Goal: Task Accomplishment & Management: Manage account settings

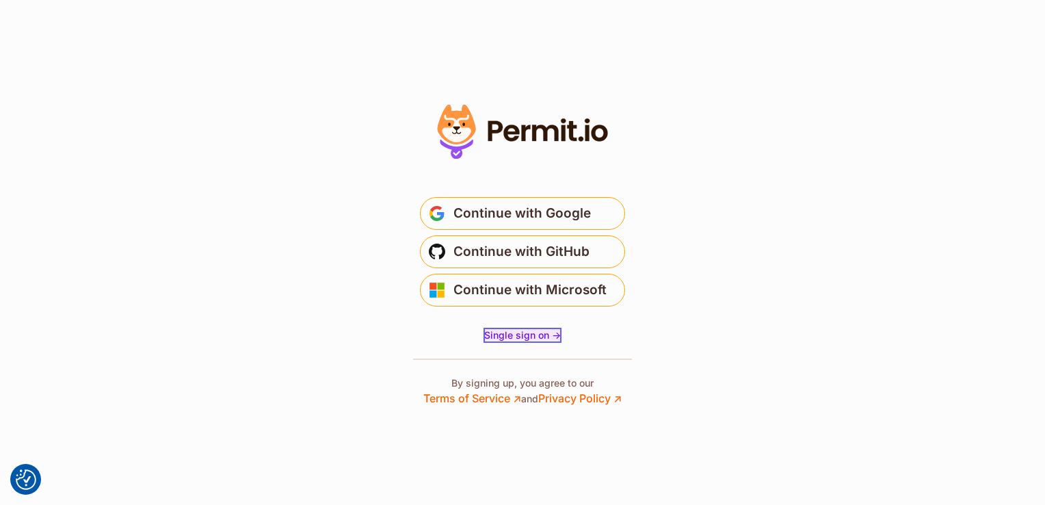
click at [518, 334] on span "Single sign on ->" at bounding box center [522, 335] width 77 height 12
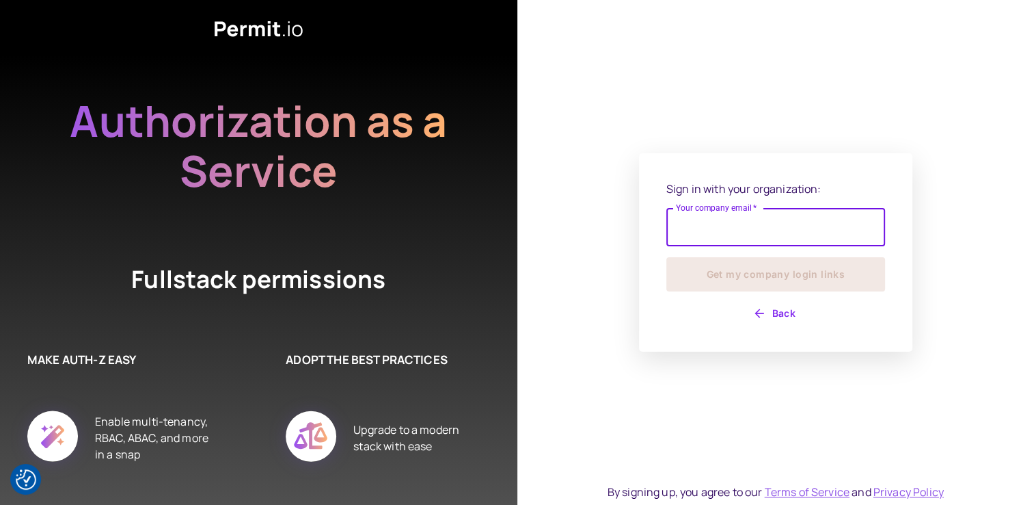
click at [719, 227] on input "Your company email   *" at bounding box center [776, 227] width 219 height 38
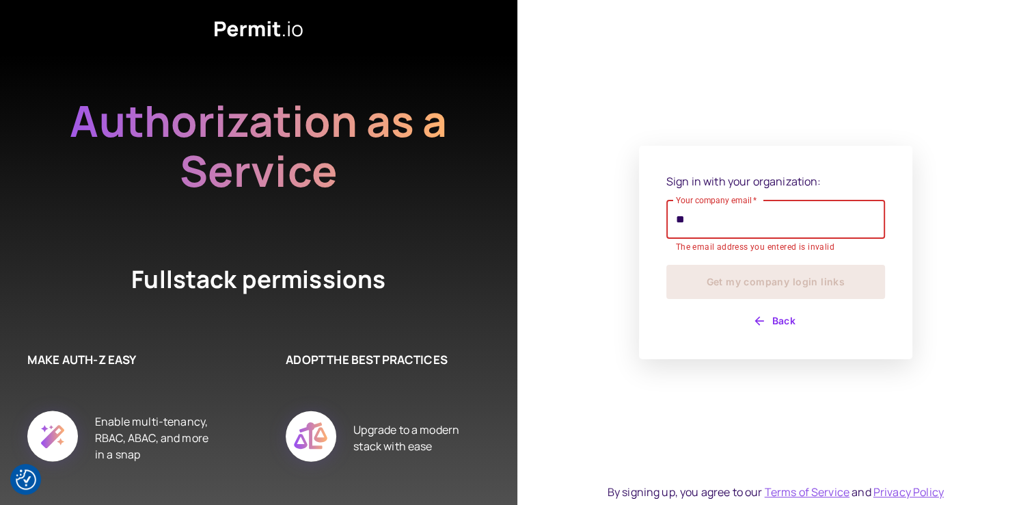
type input "*"
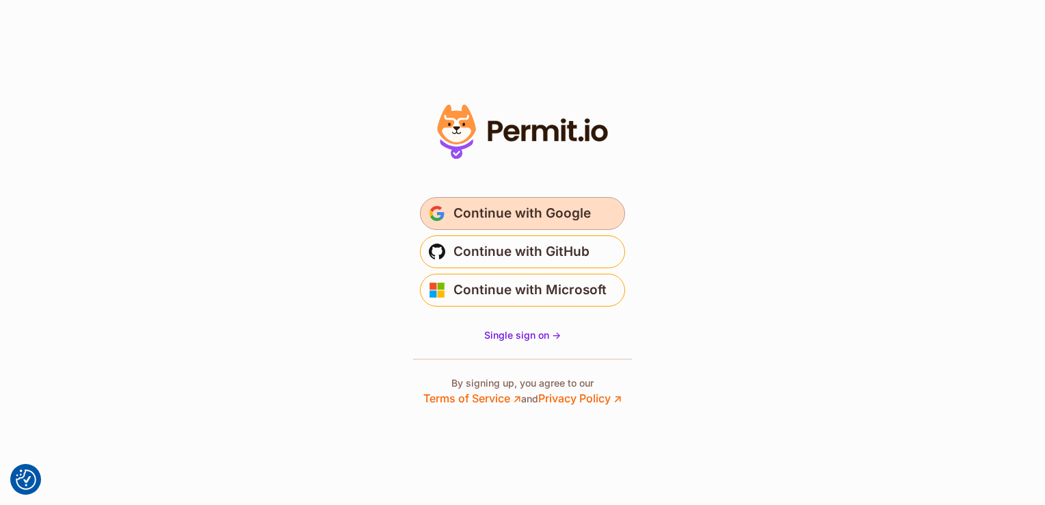
click at [539, 217] on span "Continue with Google" at bounding box center [521, 213] width 137 height 22
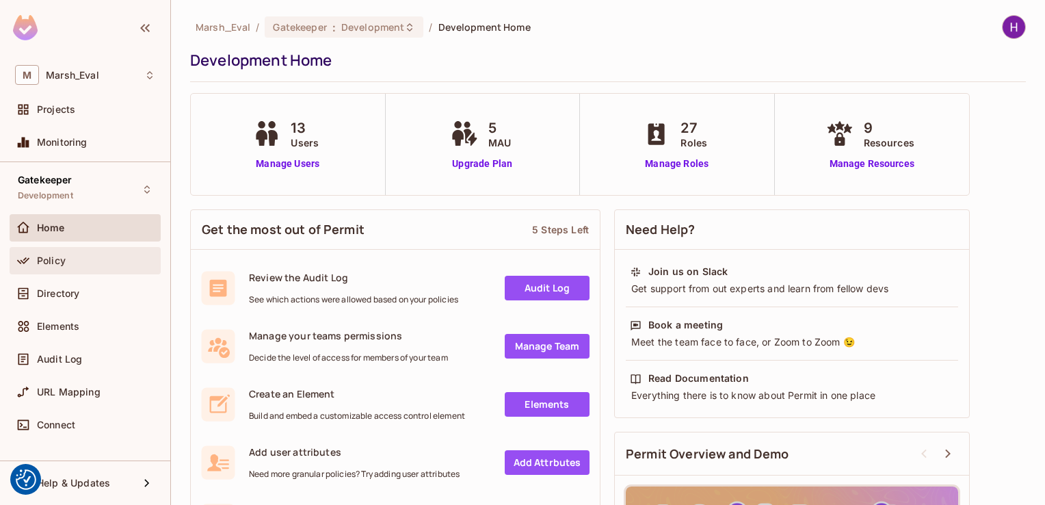
click at [60, 258] on span "Policy" at bounding box center [51, 260] width 29 height 11
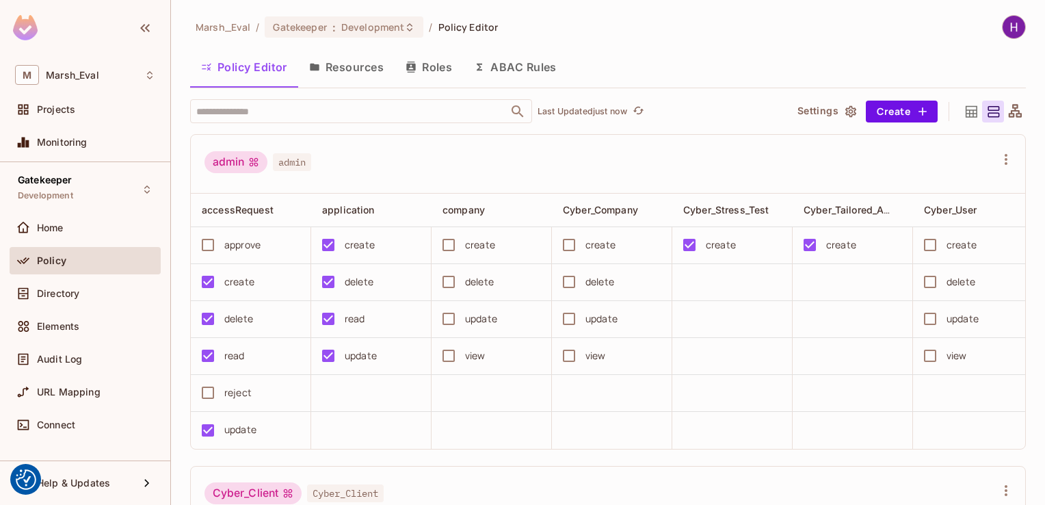
click at [339, 81] on button "Resources" at bounding box center [346, 67] width 96 height 34
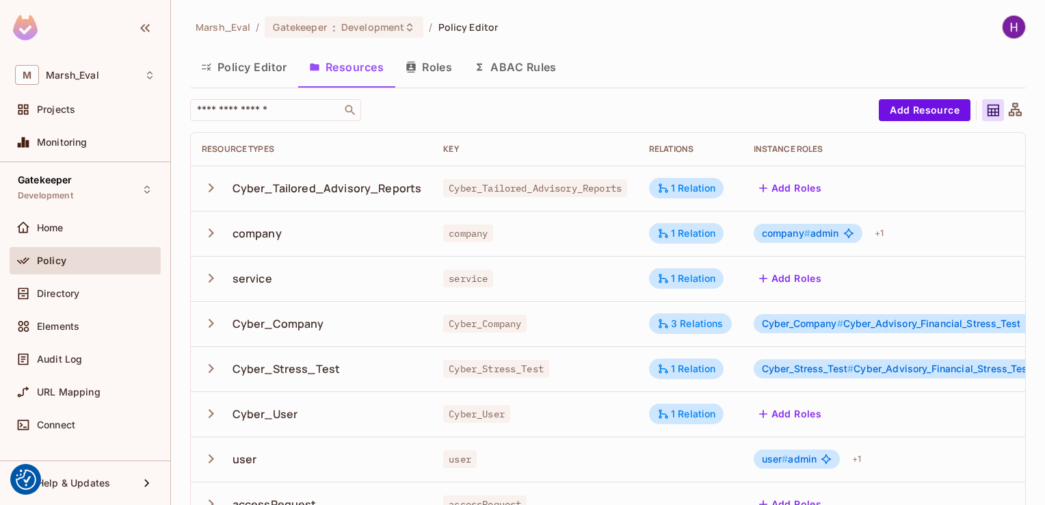
click at [230, 67] on button "Policy Editor" at bounding box center [244, 67] width 108 height 34
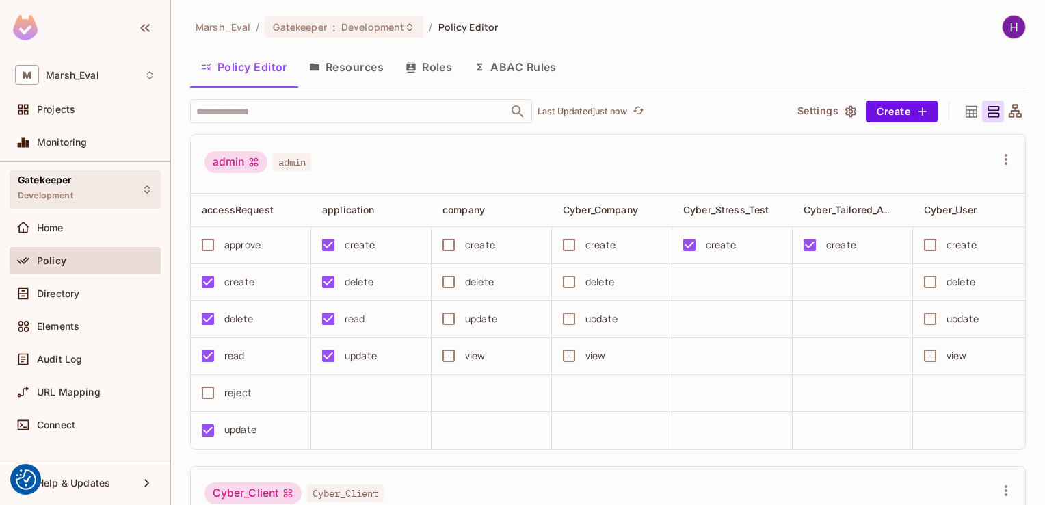
click at [70, 190] on span "Development" at bounding box center [45, 195] width 55 height 11
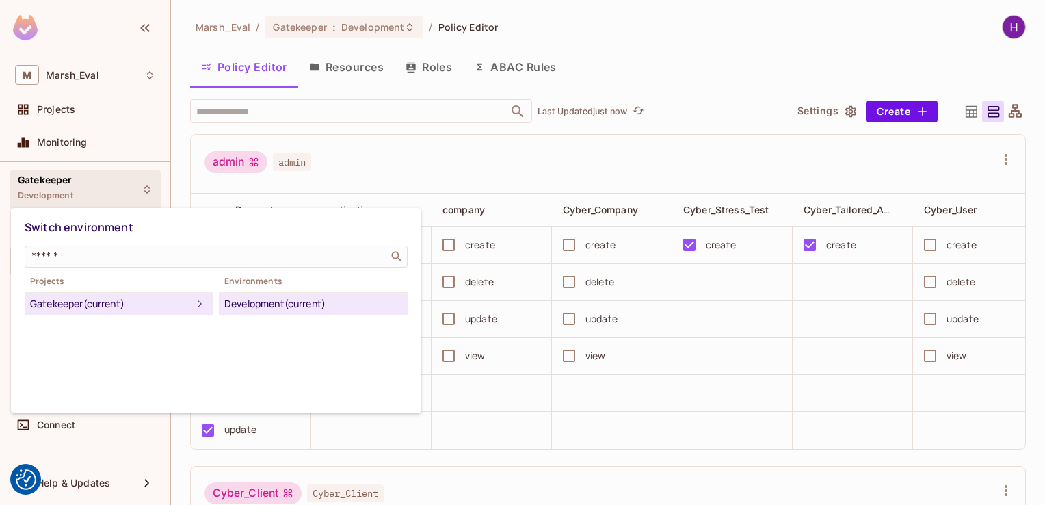
click at [256, 306] on div "Development (current)" at bounding box center [313, 303] width 178 height 16
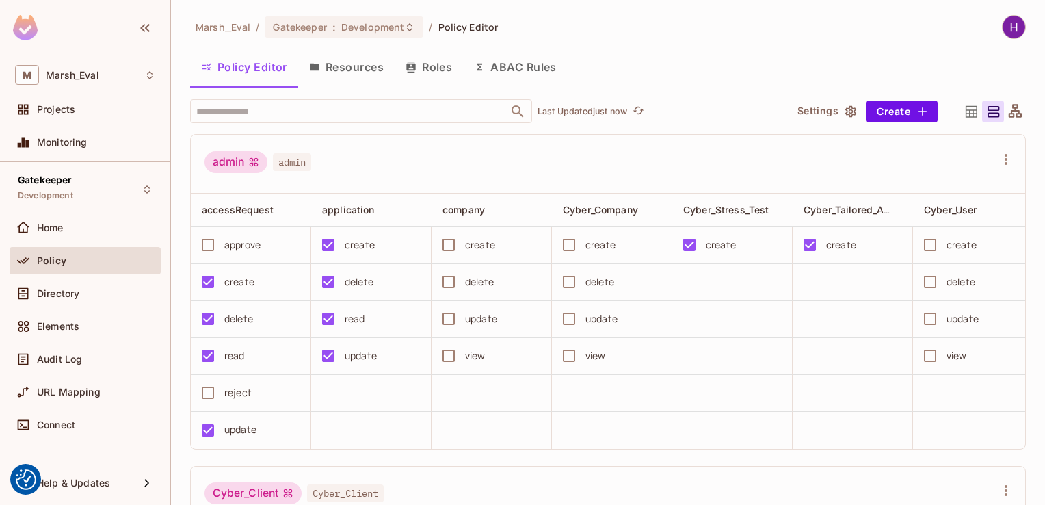
click at [429, 77] on button "Roles" at bounding box center [428, 67] width 68 height 34
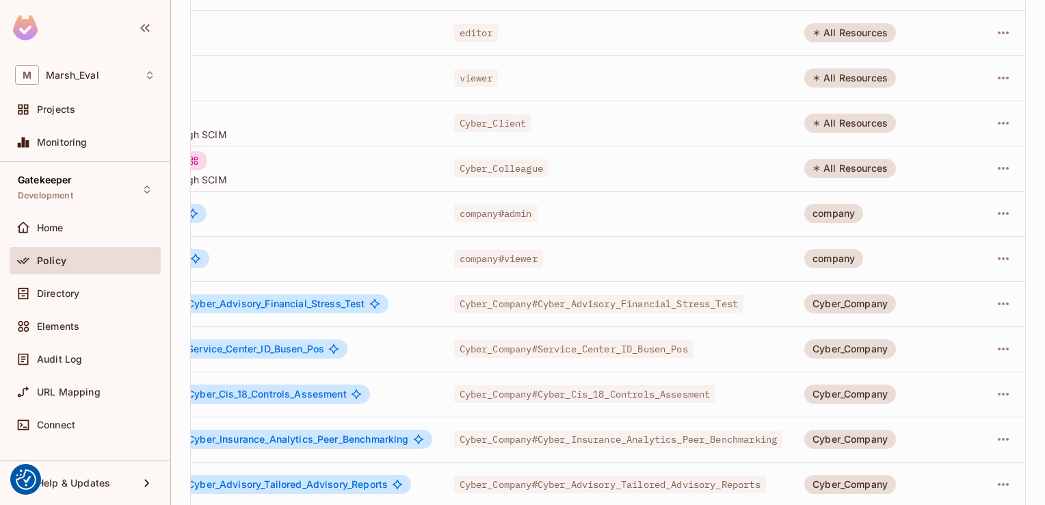
scroll to position [0, 139]
click at [995, 306] on icon "button" at bounding box center [1003, 303] width 16 height 16
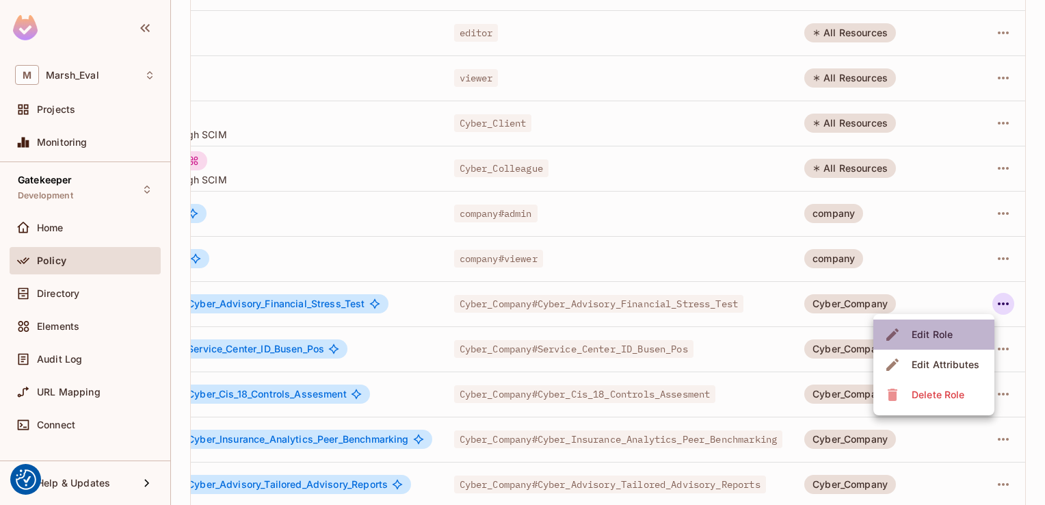
click at [957, 329] on li "Edit Role" at bounding box center [933, 334] width 121 height 30
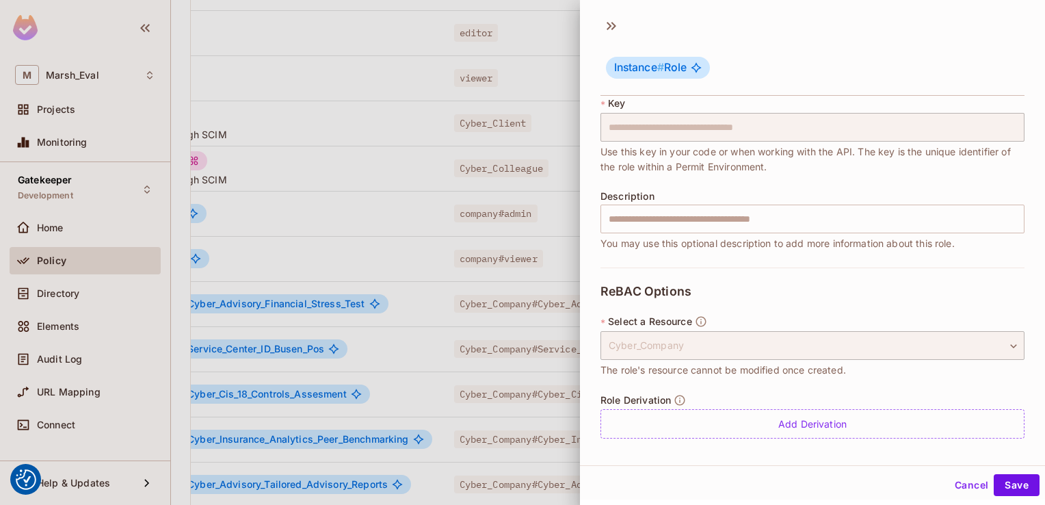
scroll to position [2, 0]
click at [962, 341] on div "Cyber_Company" at bounding box center [812, 343] width 424 height 29
click at [738, 349] on div "Cyber_Company" at bounding box center [812, 343] width 424 height 29
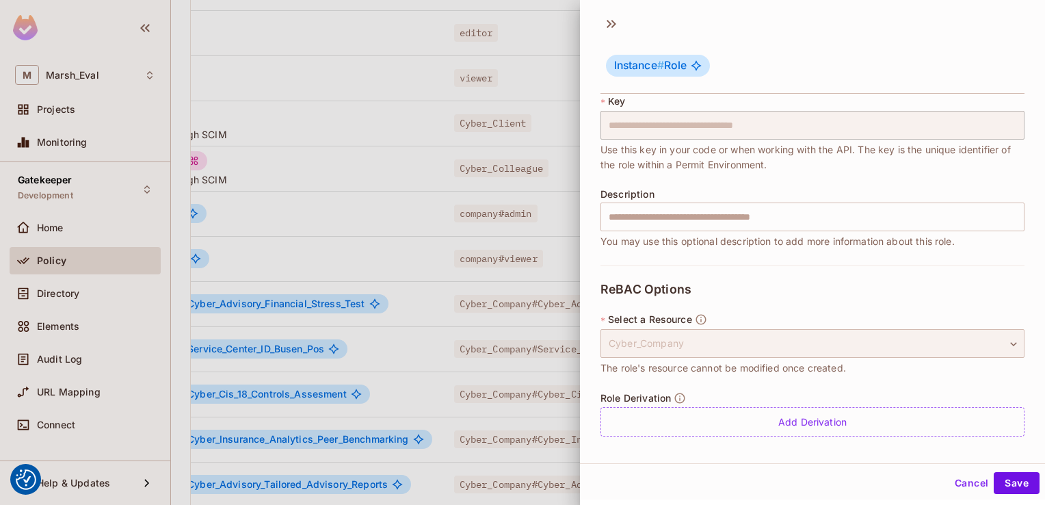
click at [845, 340] on div "Cyber_Company" at bounding box center [812, 343] width 424 height 29
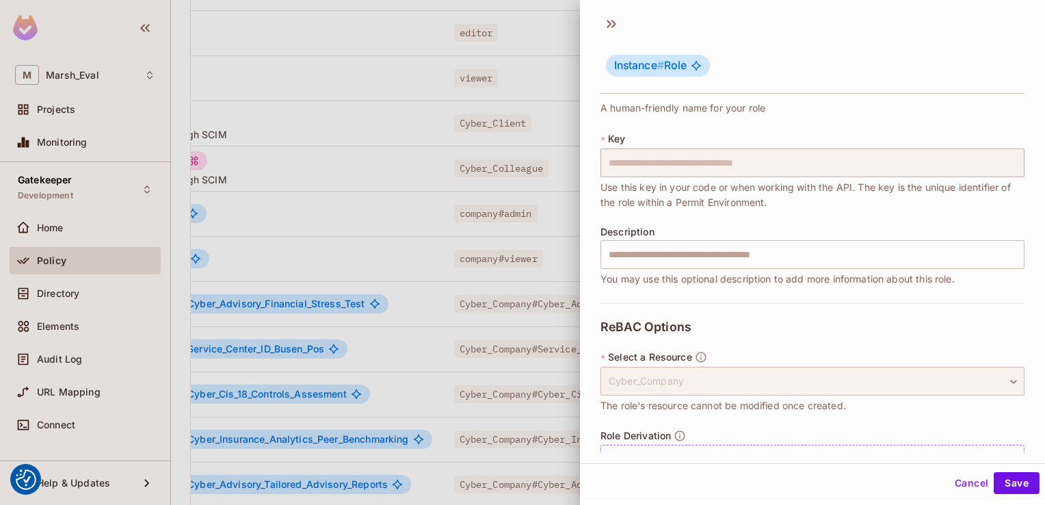
scroll to position [0, 0]
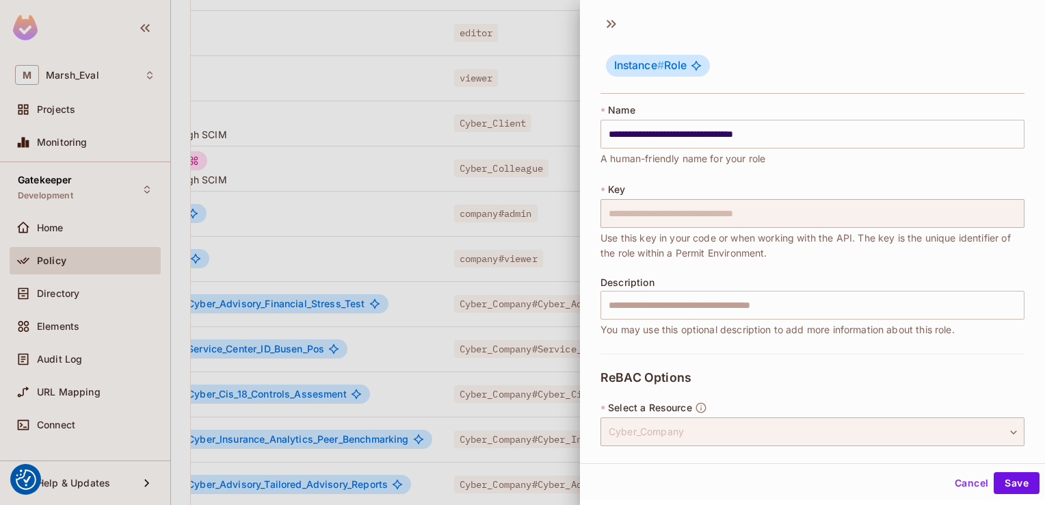
click at [397, 211] on div at bounding box center [522, 252] width 1045 height 505
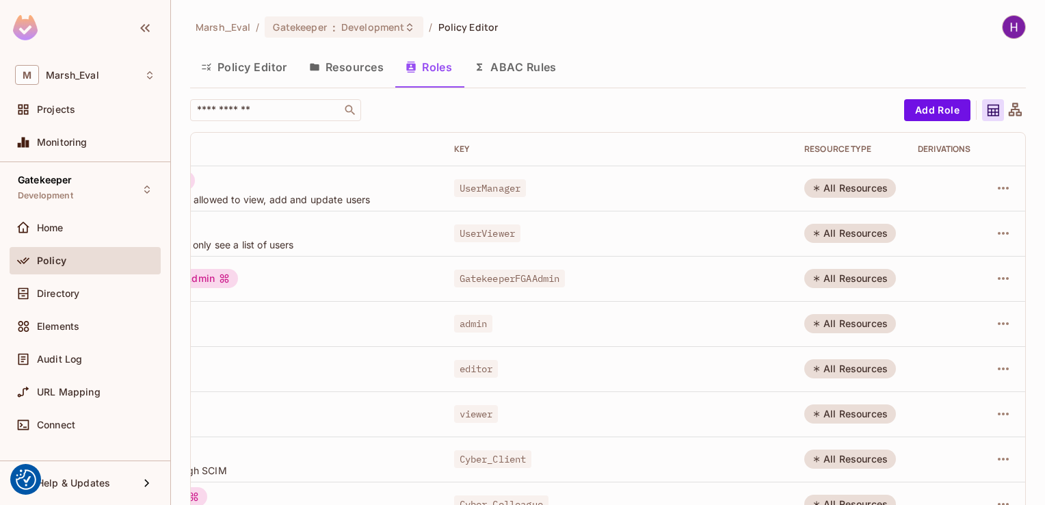
click at [509, 70] on button "ABAC Rules" at bounding box center [515, 67] width 105 height 34
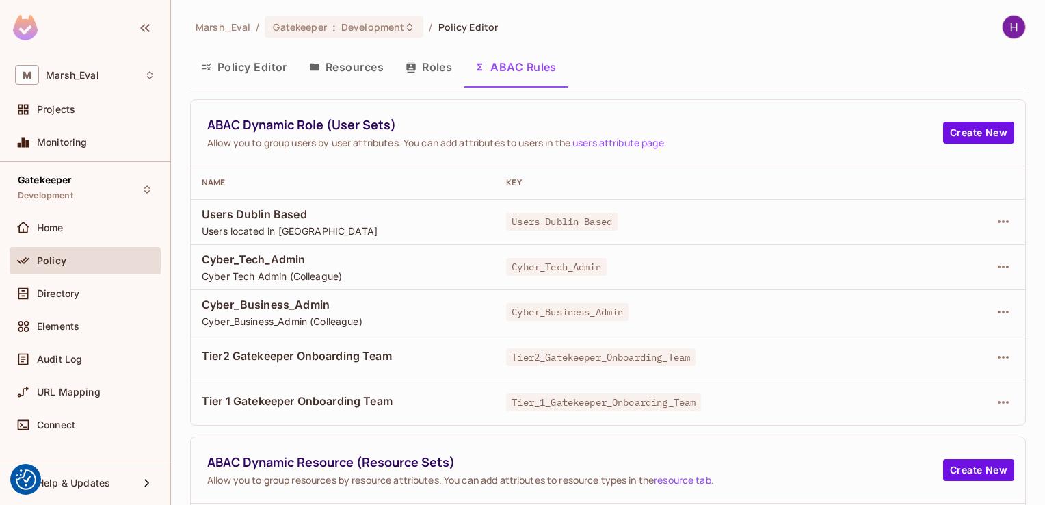
click at [436, 70] on button "Roles" at bounding box center [428, 67] width 68 height 34
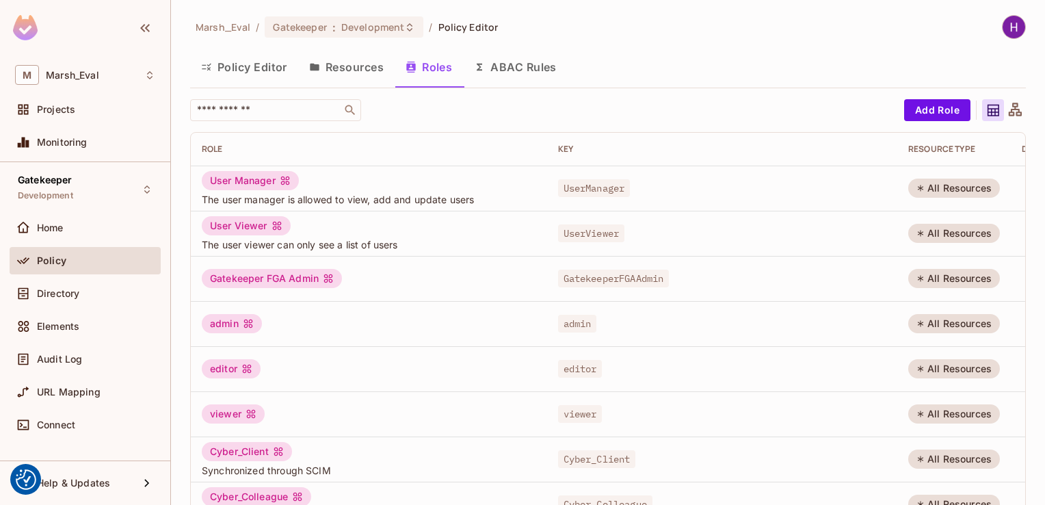
click at [349, 68] on button "Resources" at bounding box center [346, 67] width 96 height 34
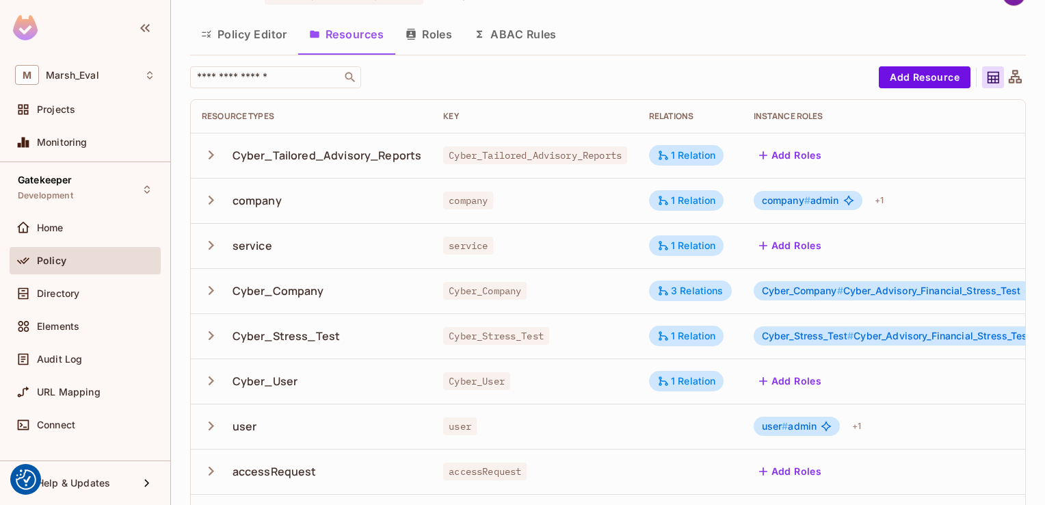
scroll to position [68, 0]
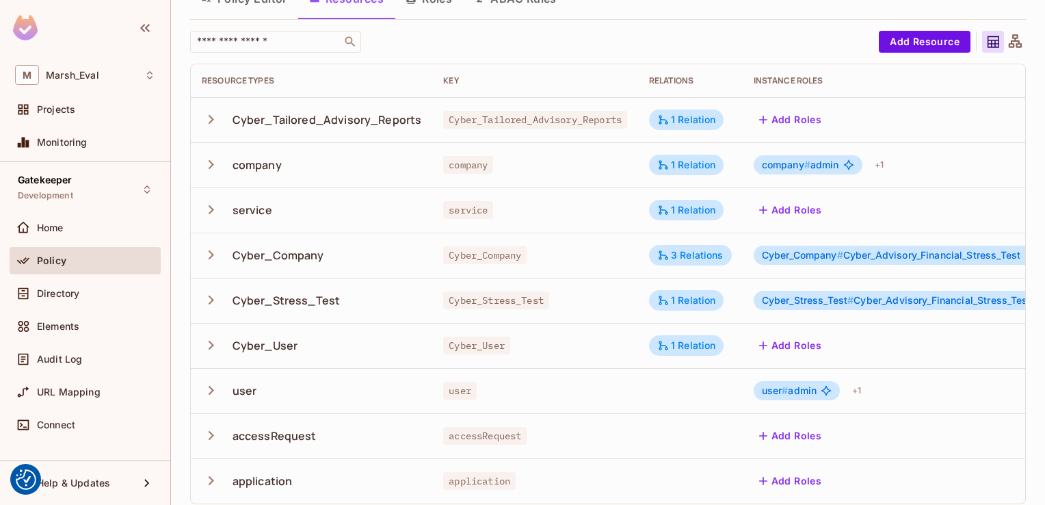
click at [209, 349] on icon "button" at bounding box center [211, 344] width 5 height 9
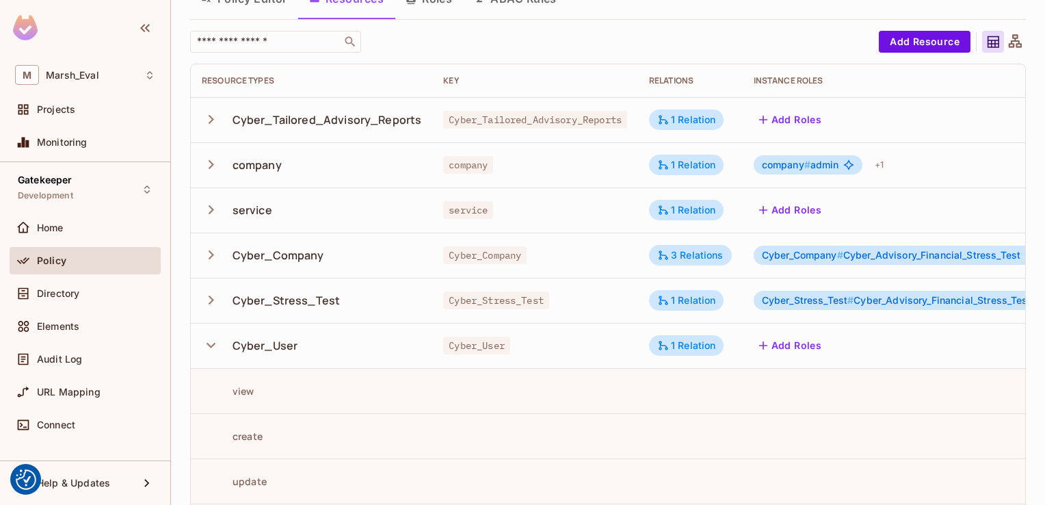
click at [212, 304] on icon "button" at bounding box center [211, 300] width 18 height 18
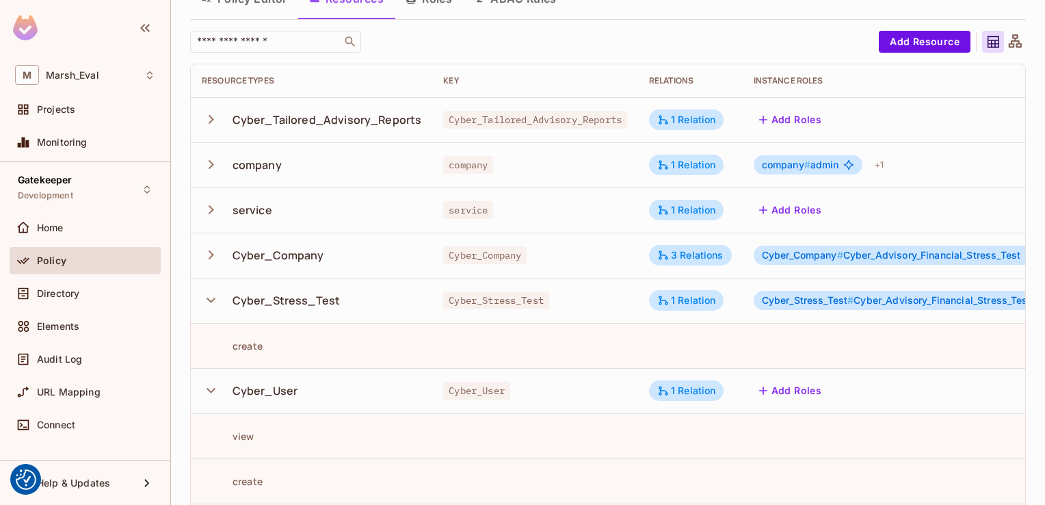
click at [869, 308] on div "Cyber_Stress_Test # Cyber_Advisory_Financial_Stress_Test" at bounding box center [903, 300] width 301 height 19
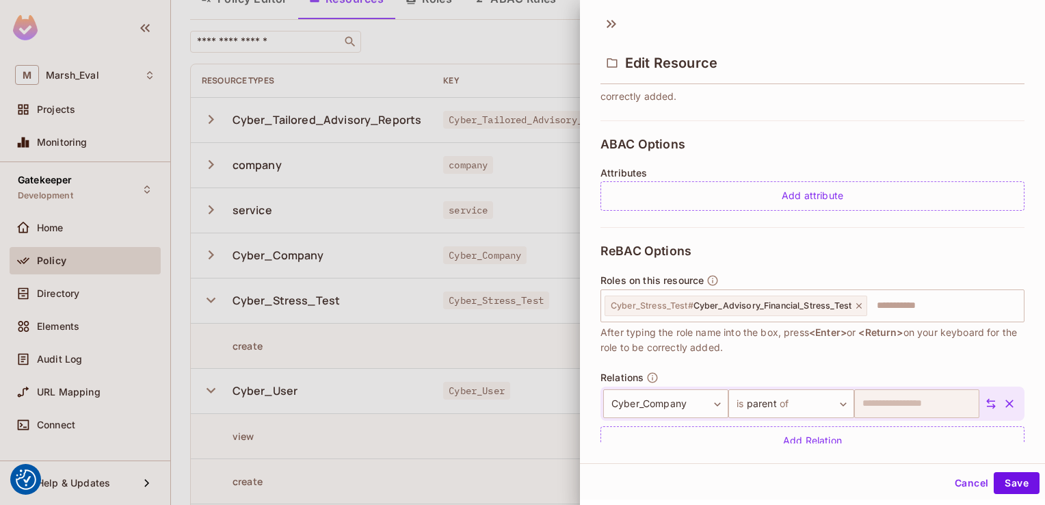
scroll to position [286, 0]
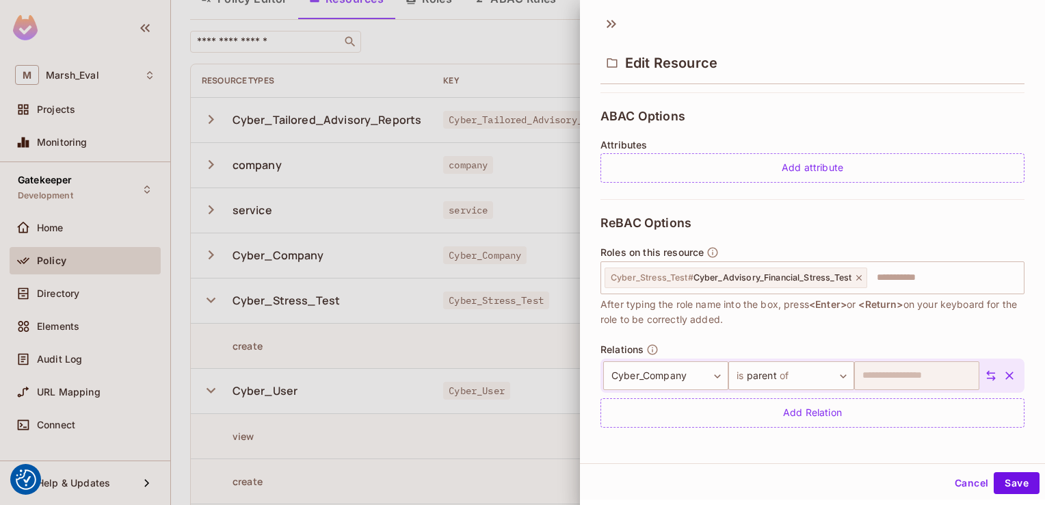
click at [323, 378] on div at bounding box center [522, 252] width 1045 height 505
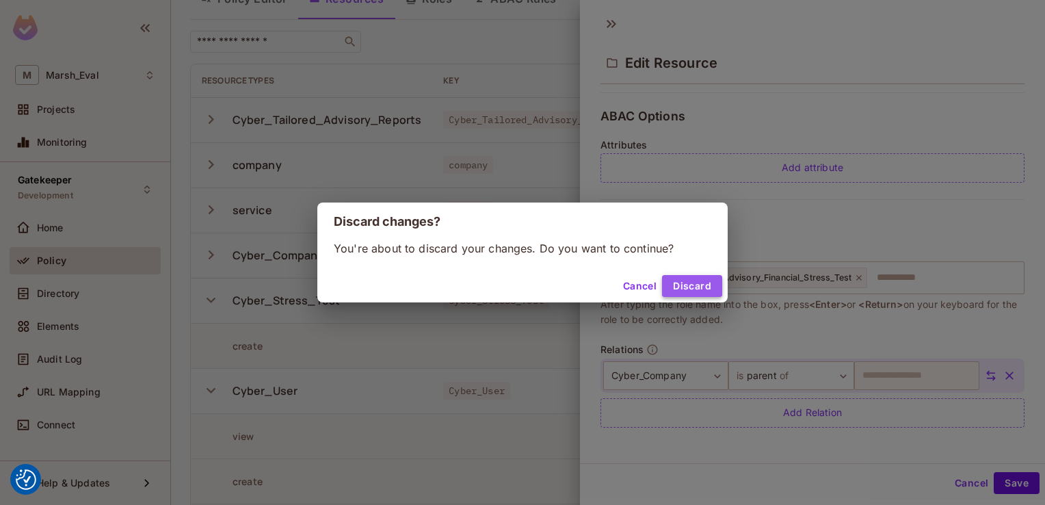
click at [693, 287] on button "Discard" at bounding box center [692, 286] width 60 height 22
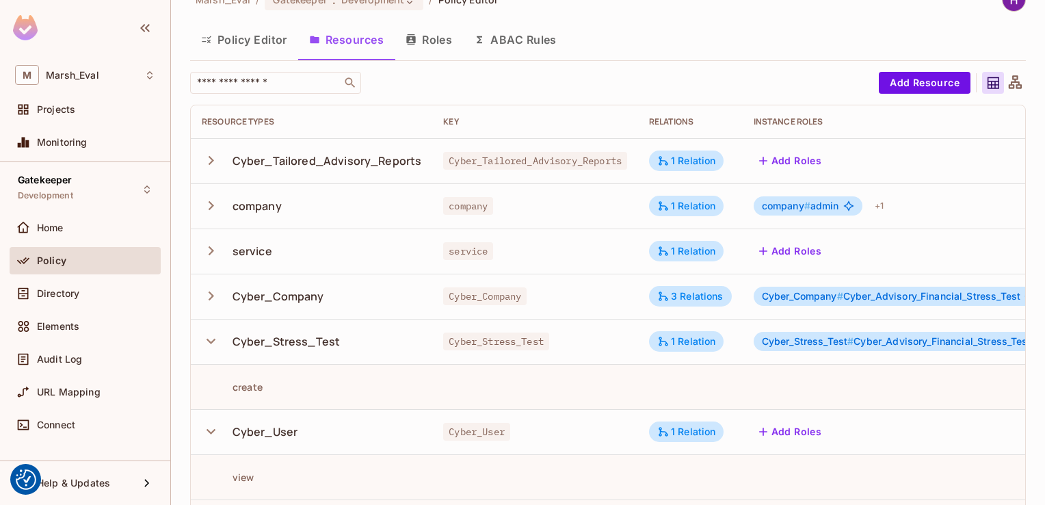
scroll to position [0, 0]
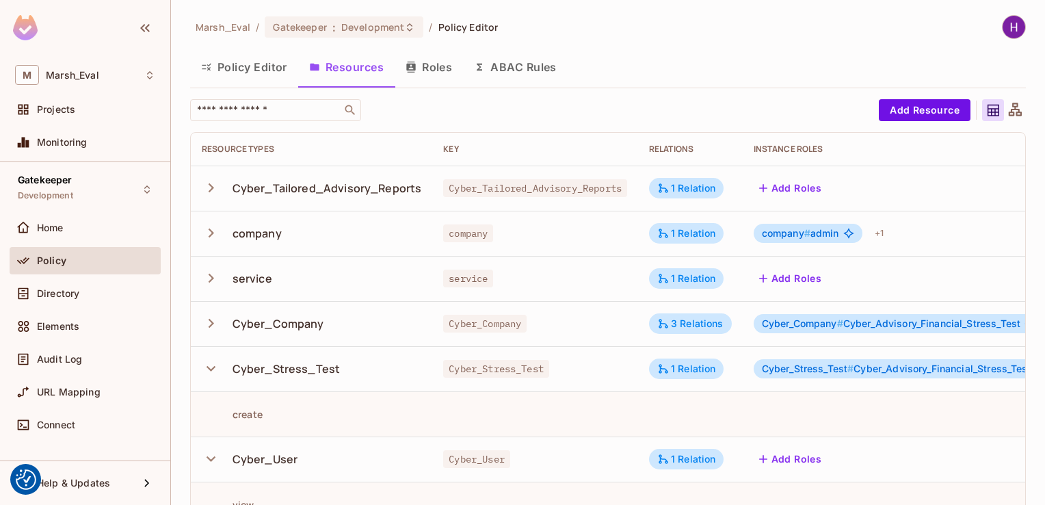
click at [435, 75] on button "Roles" at bounding box center [428, 67] width 68 height 34
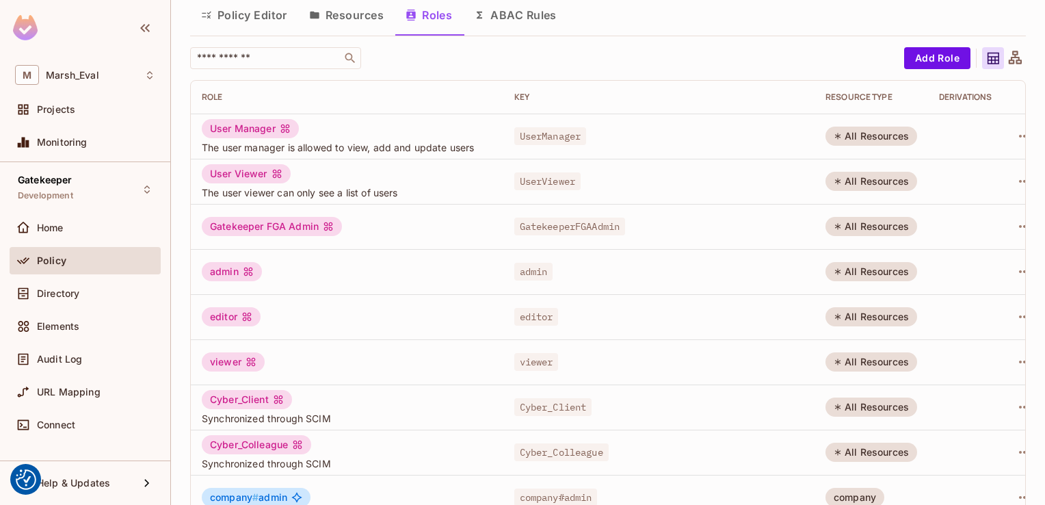
scroll to position [68, 0]
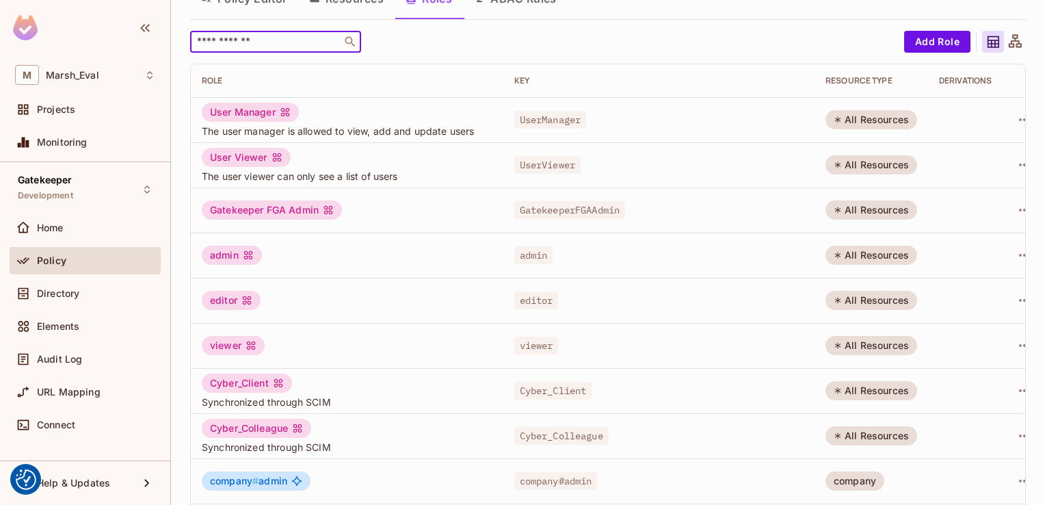
click at [208, 42] on input "text" at bounding box center [266, 42] width 144 height 14
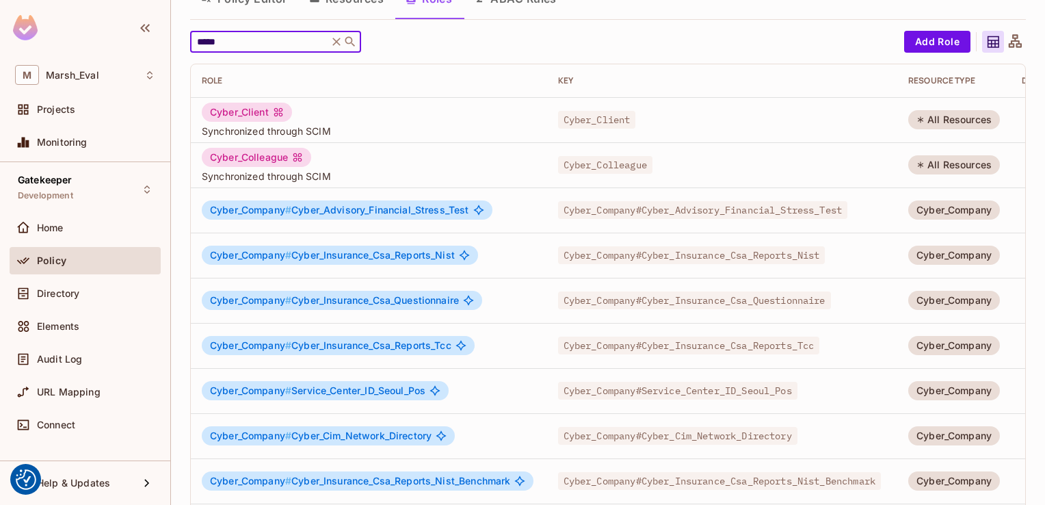
type input "*****"
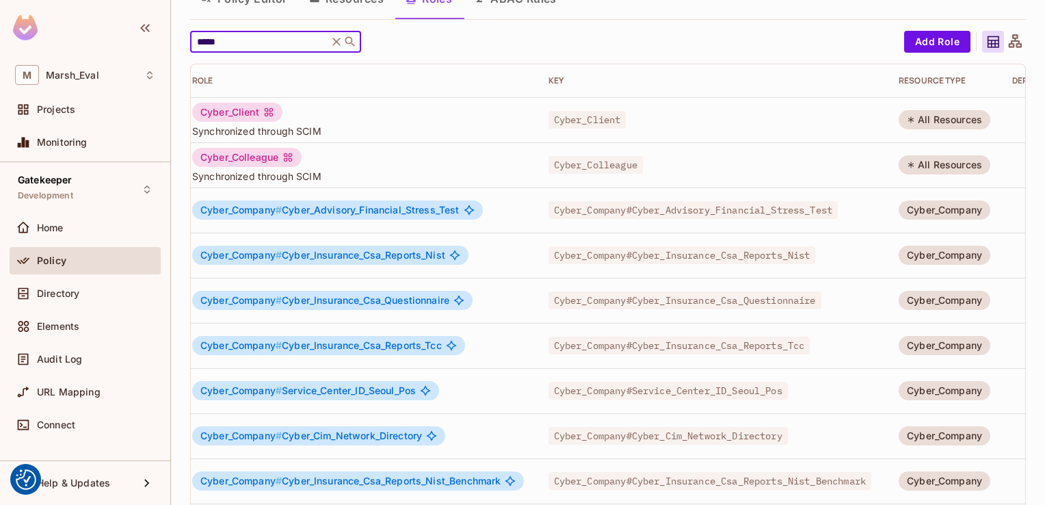
scroll to position [0, 0]
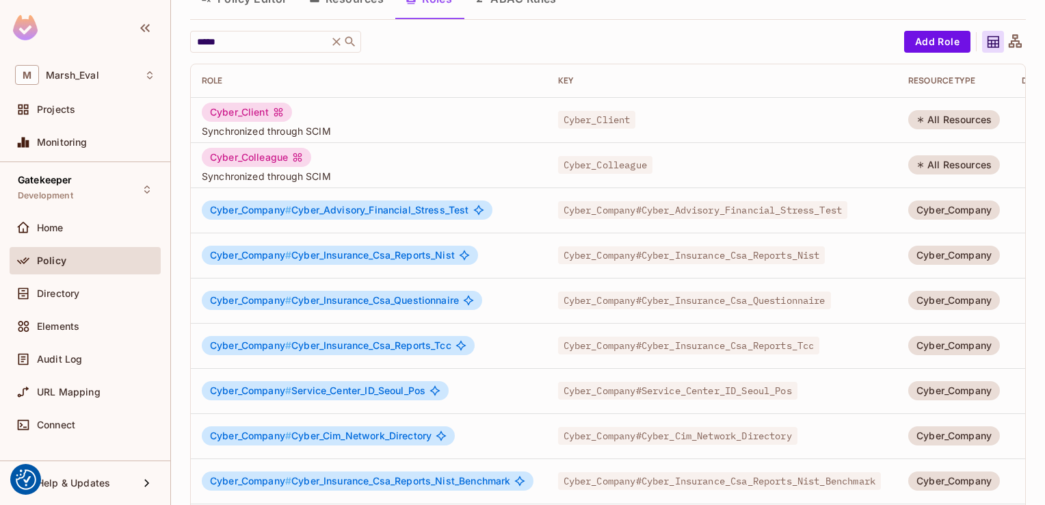
click at [334, 213] on span "Cyber_Company # Cyber_Advisory_Financial_Stress_Test" at bounding box center [339, 209] width 259 height 11
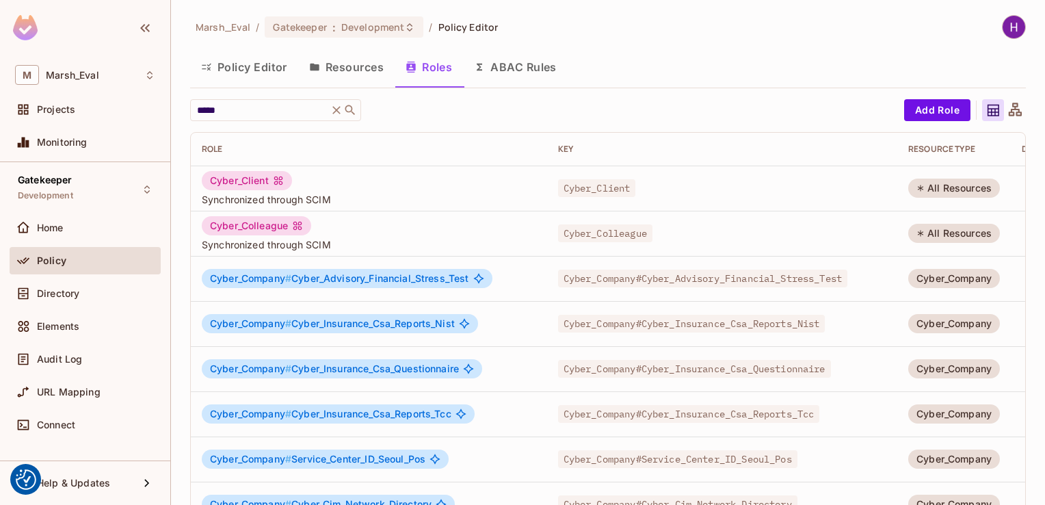
click at [336, 66] on button "Resources" at bounding box center [346, 67] width 96 height 34
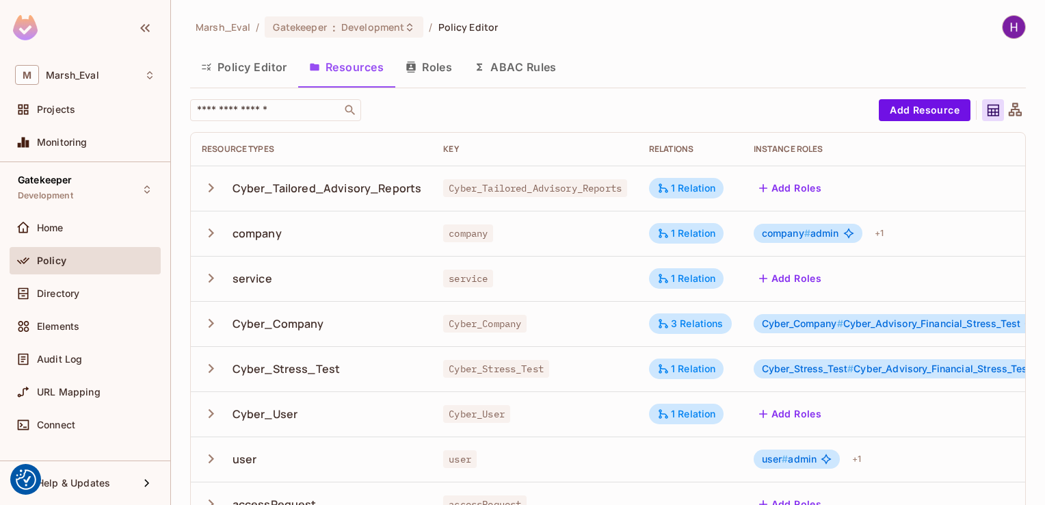
click at [206, 317] on icon "button" at bounding box center [211, 323] width 18 height 18
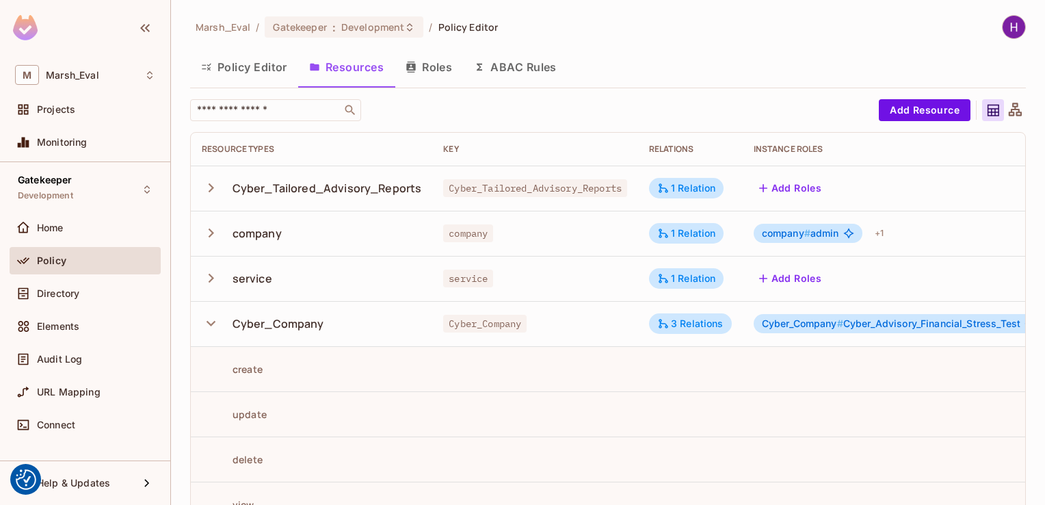
click at [206, 317] on icon "button" at bounding box center [211, 323] width 18 height 18
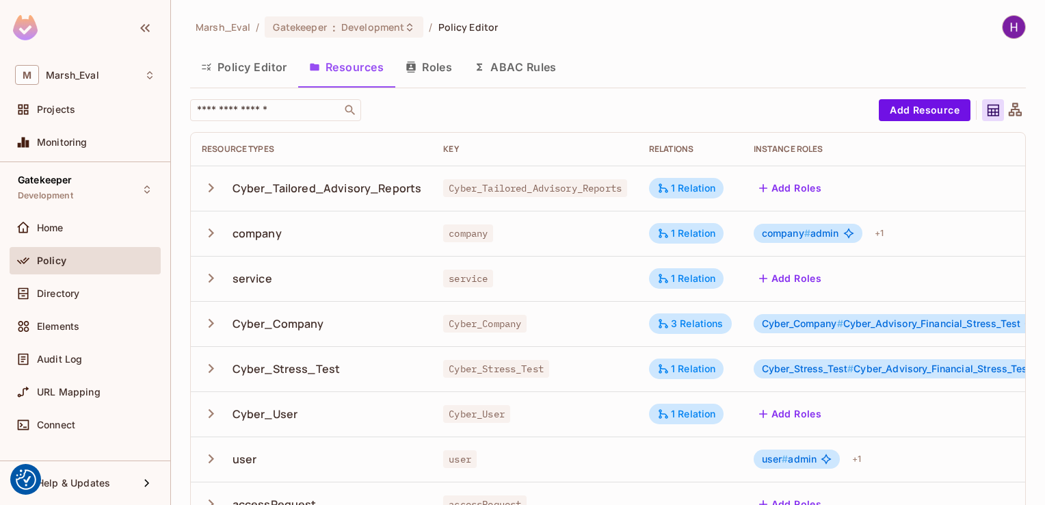
click at [442, 72] on button "Roles" at bounding box center [428, 67] width 68 height 34
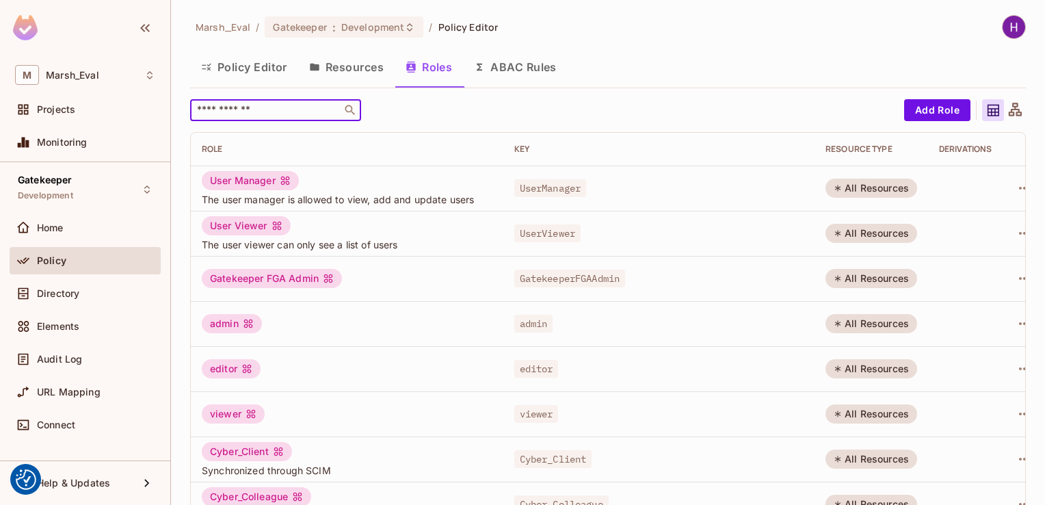
click at [291, 111] on input "text" at bounding box center [266, 110] width 144 height 14
type input "*****"
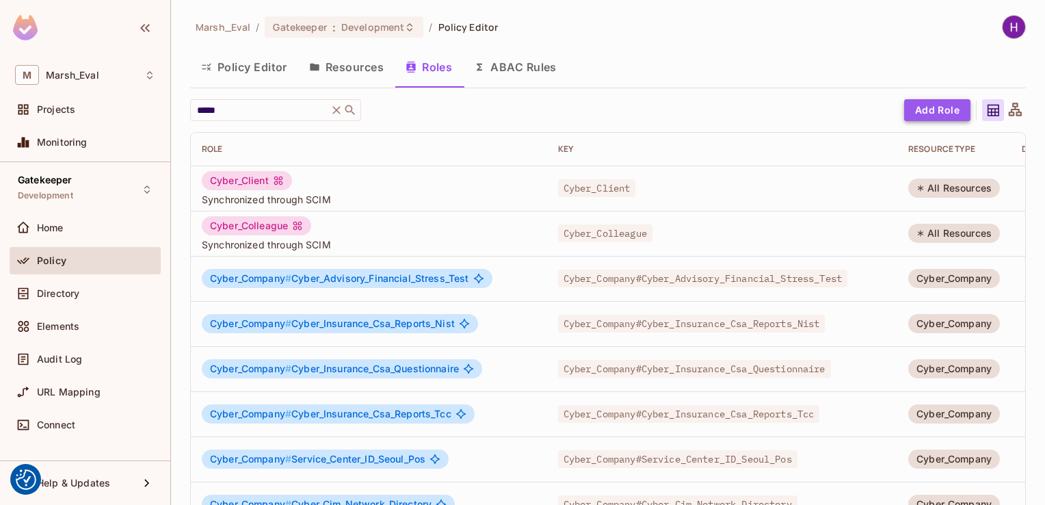
click at [904, 107] on button "Add Role" at bounding box center [937, 110] width 66 height 22
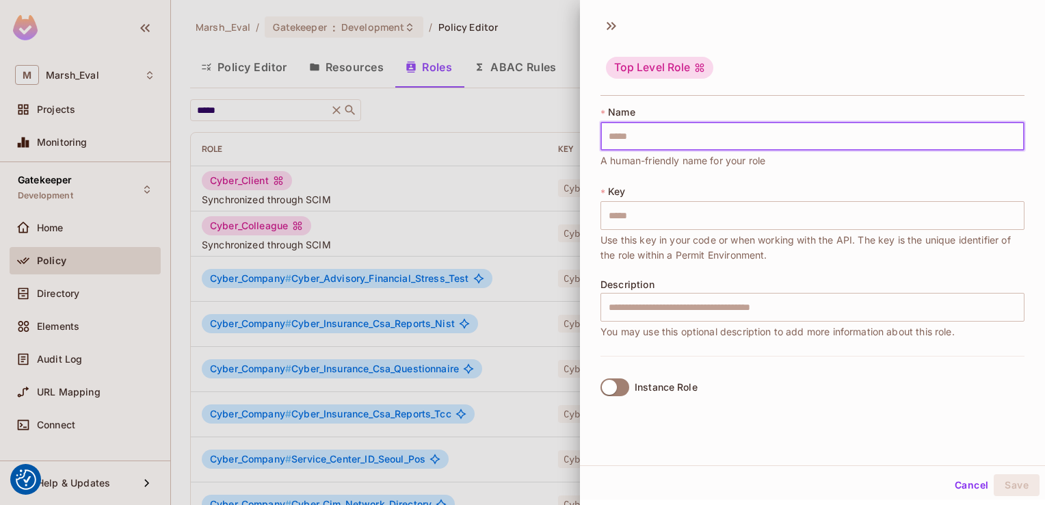
click at [702, 146] on input "text" at bounding box center [812, 136] width 424 height 29
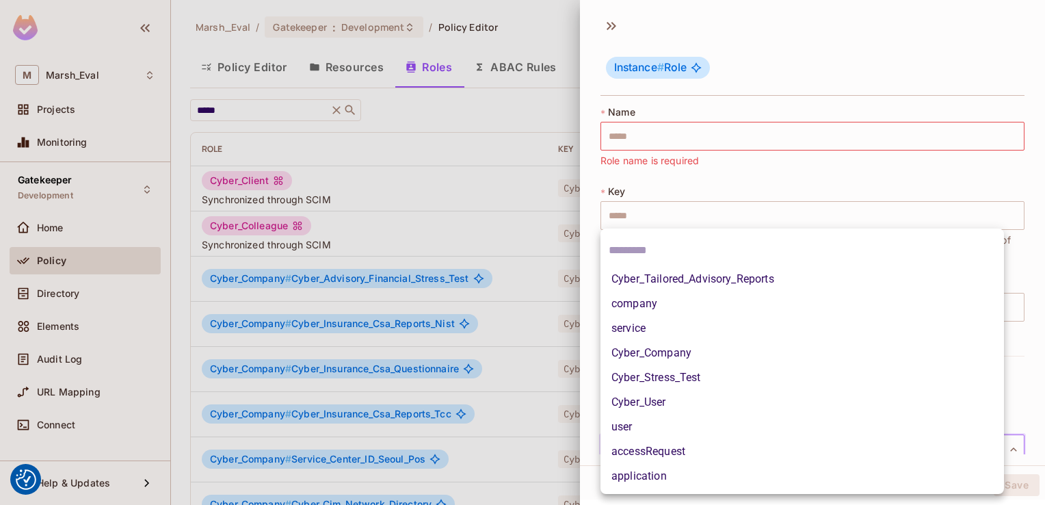
scroll to position [8, 0]
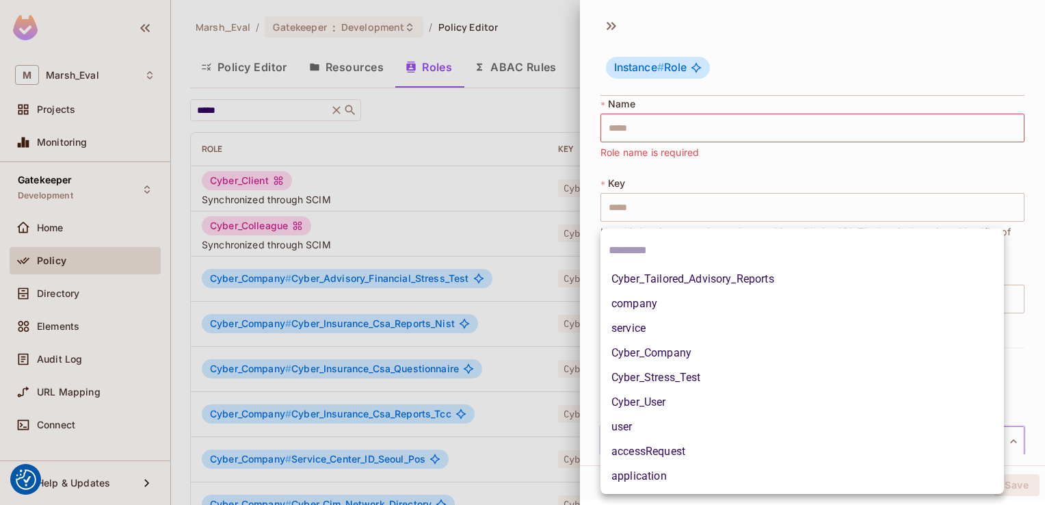
click at [643, 447] on body "We use cookies to enhance your browsing experience, serve personalized ads or c…" at bounding box center [522, 252] width 1045 height 505
click at [509, 344] on div at bounding box center [522, 252] width 1045 height 505
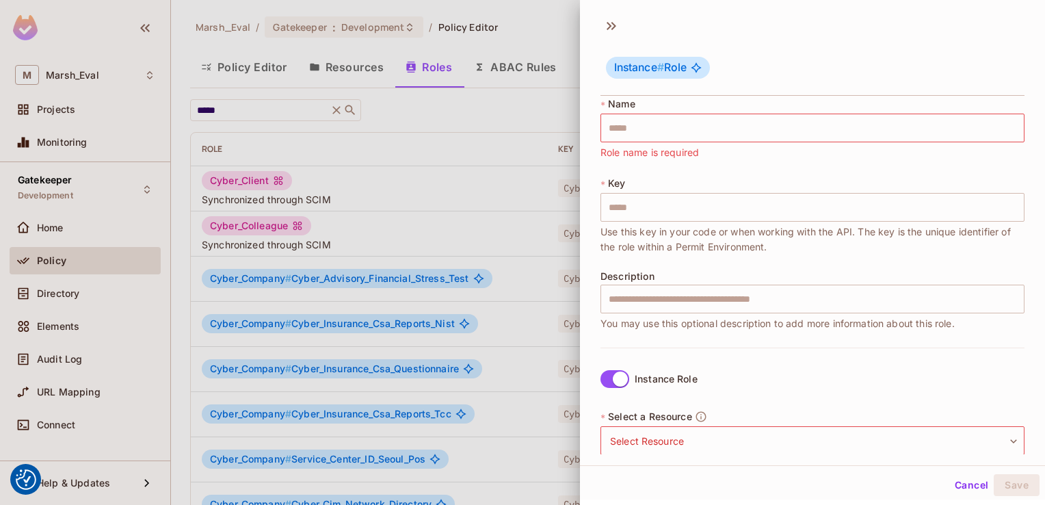
click at [396, 271] on div at bounding box center [522, 252] width 1045 height 505
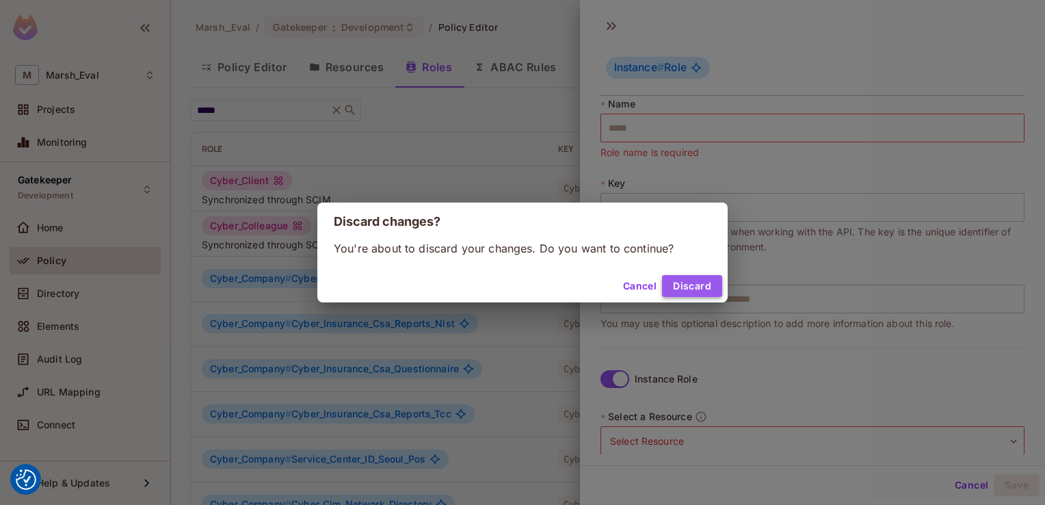
click at [691, 286] on button "Discard" at bounding box center [692, 286] width 60 height 22
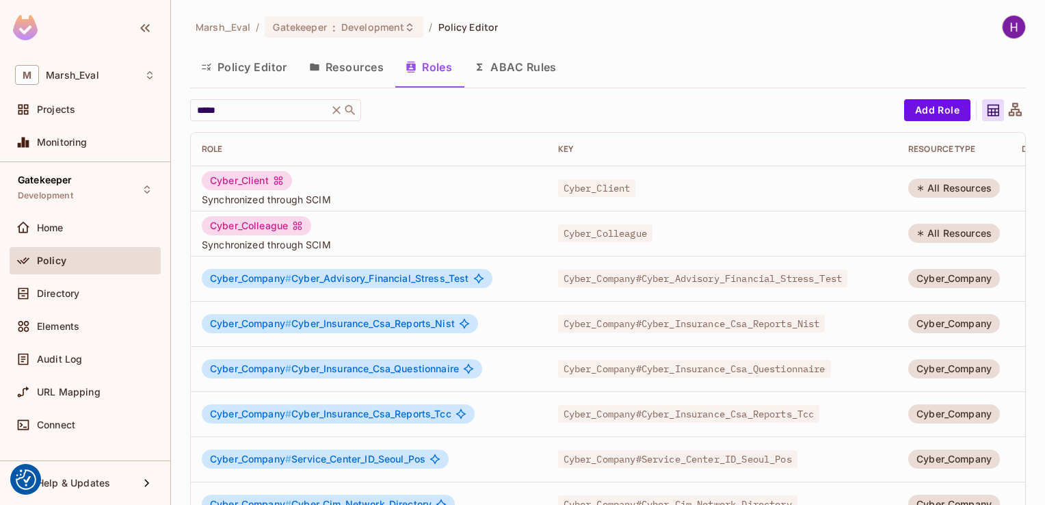
scroll to position [0, 139]
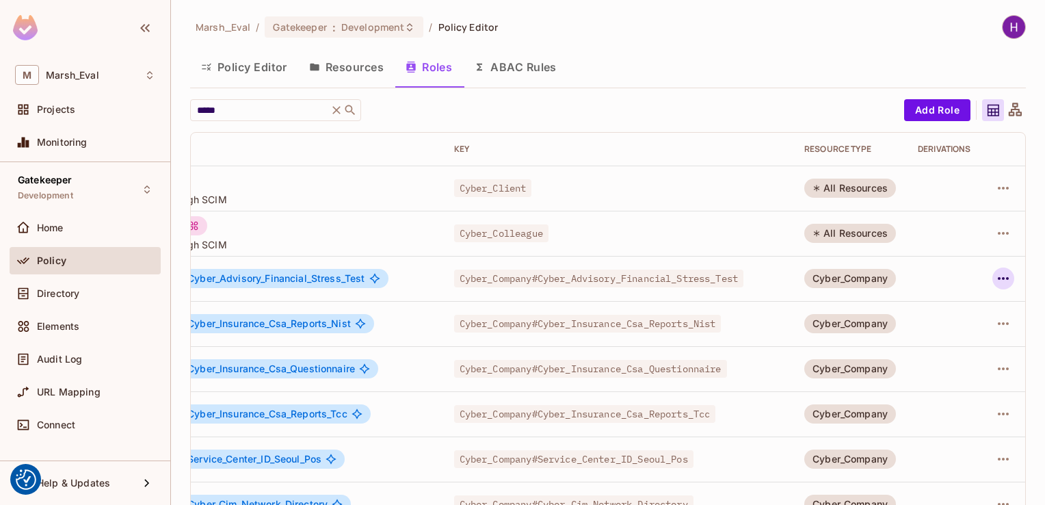
click at [995, 279] on icon "button" at bounding box center [1003, 278] width 16 height 16
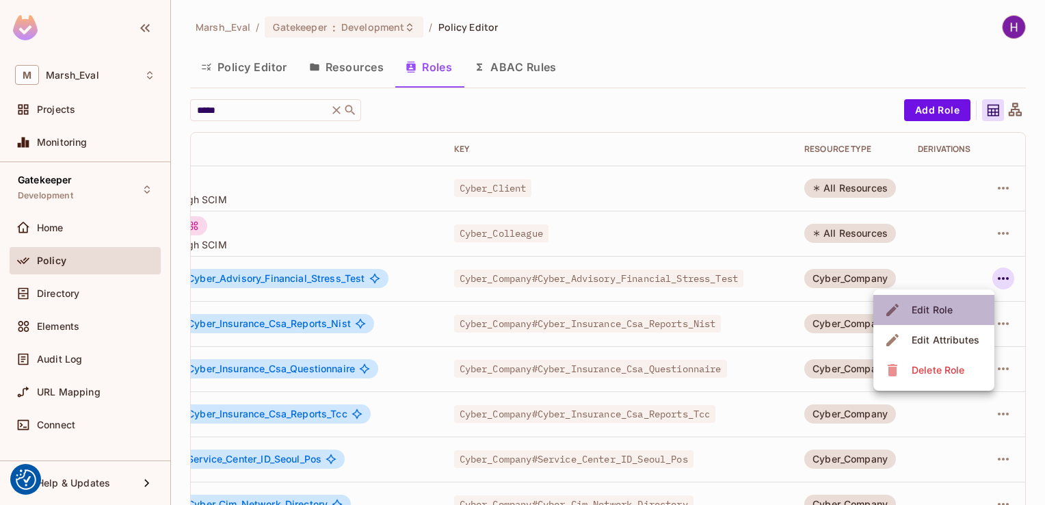
click at [943, 319] on span "Edit Role" at bounding box center [931, 310] width 49 height 22
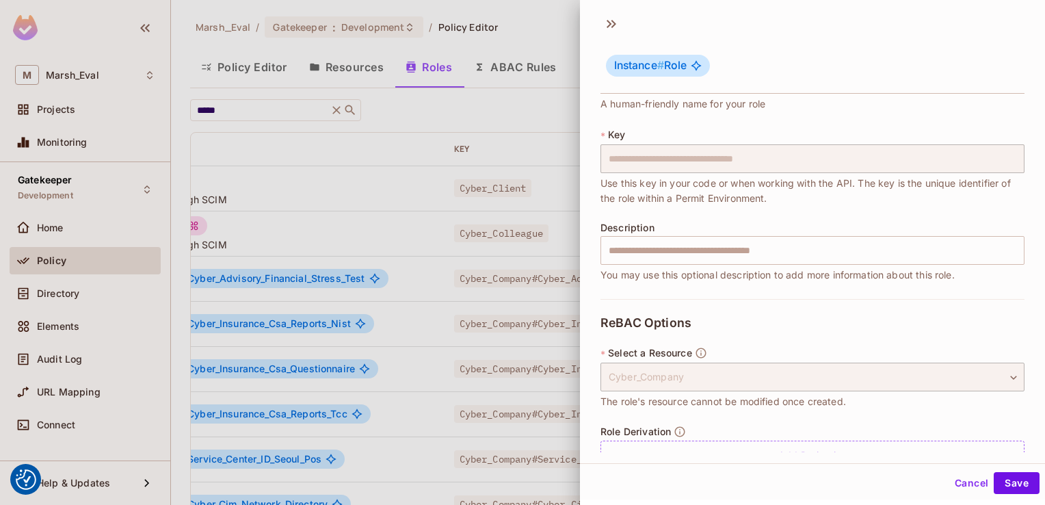
scroll to position [88, 0]
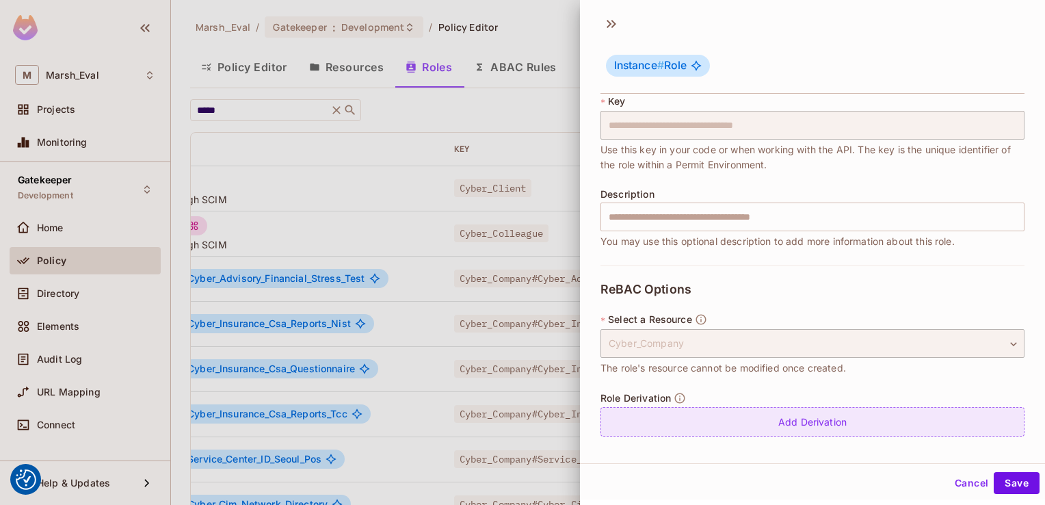
click at [730, 429] on div "Add Derivation" at bounding box center [812, 421] width 424 height 29
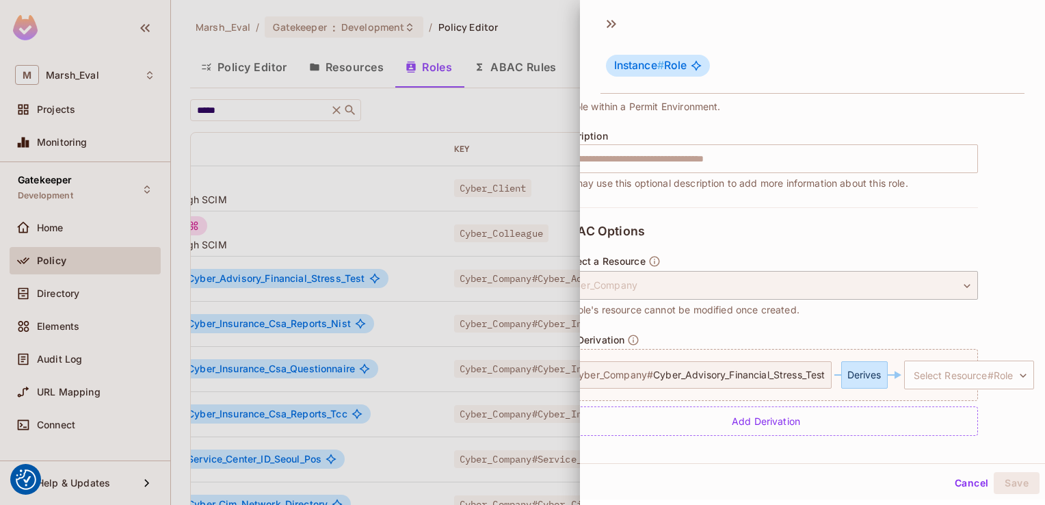
scroll to position [156, 71]
click at [954, 484] on button "Cancel" at bounding box center [971, 483] width 44 height 22
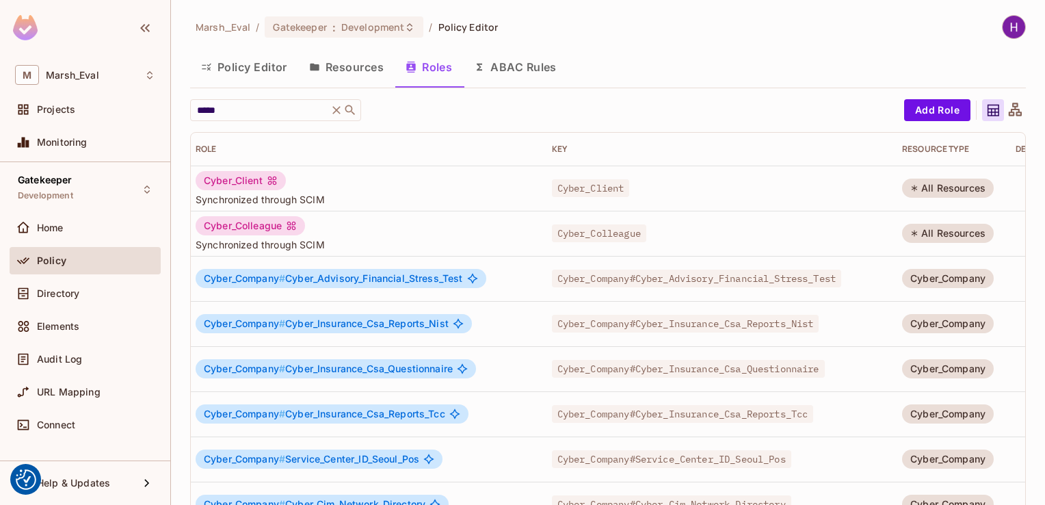
scroll to position [0, 2]
click at [343, 72] on button "Resources" at bounding box center [346, 67] width 96 height 34
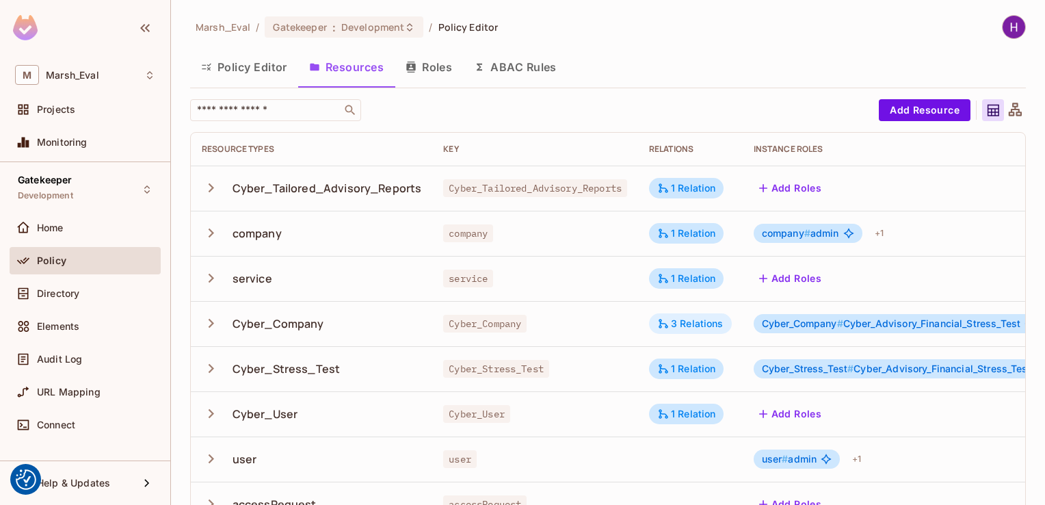
click at [714, 324] on div "3 Relations" at bounding box center [690, 323] width 66 height 12
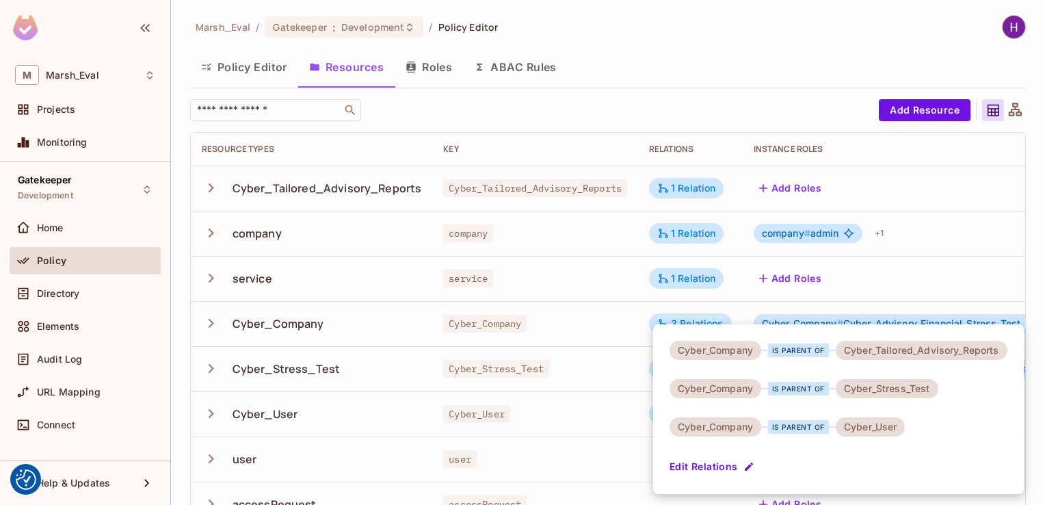
click at [435, 68] on div at bounding box center [522, 252] width 1045 height 505
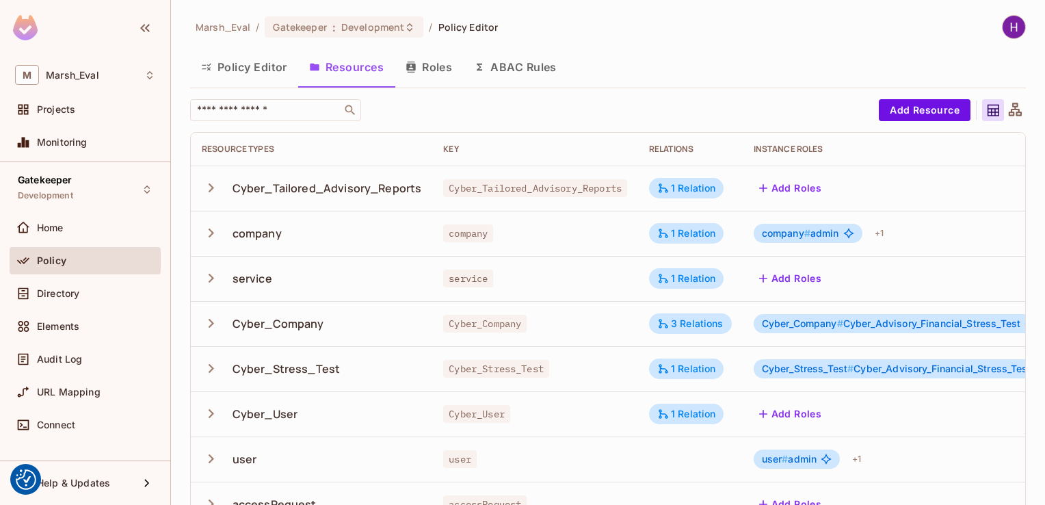
click at [435, 68] on button "Roles" at bounding box center [428, 67] width 68 height 34
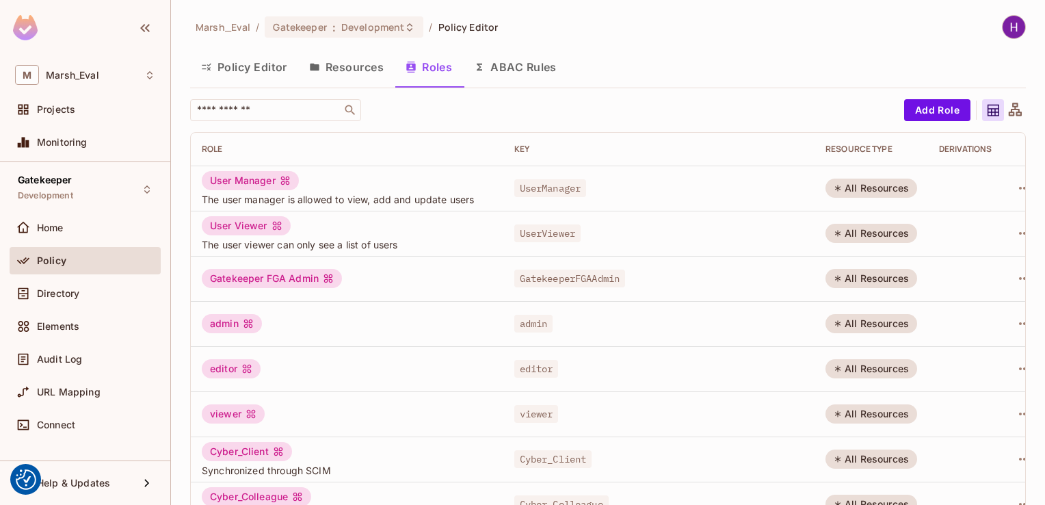
click at [349, 75] on button "Resources" at bounding box center [346, 67] width 96 height 34
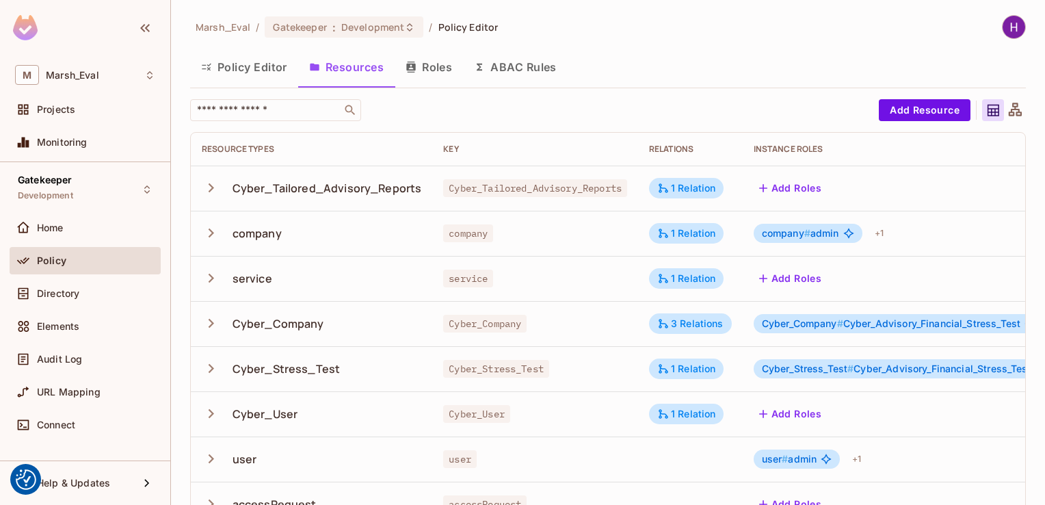
click at [434, 67] on button "Roles" at bounding box center [428, 67] width 68 height 34
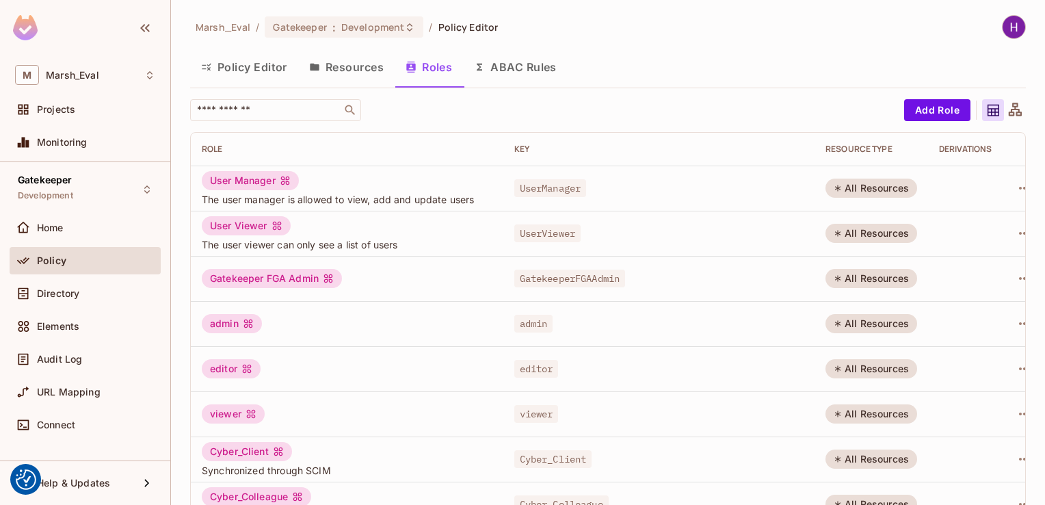
click at [350, 76] on button "Resources" at bounding box center [346, 67] width 96 height 34
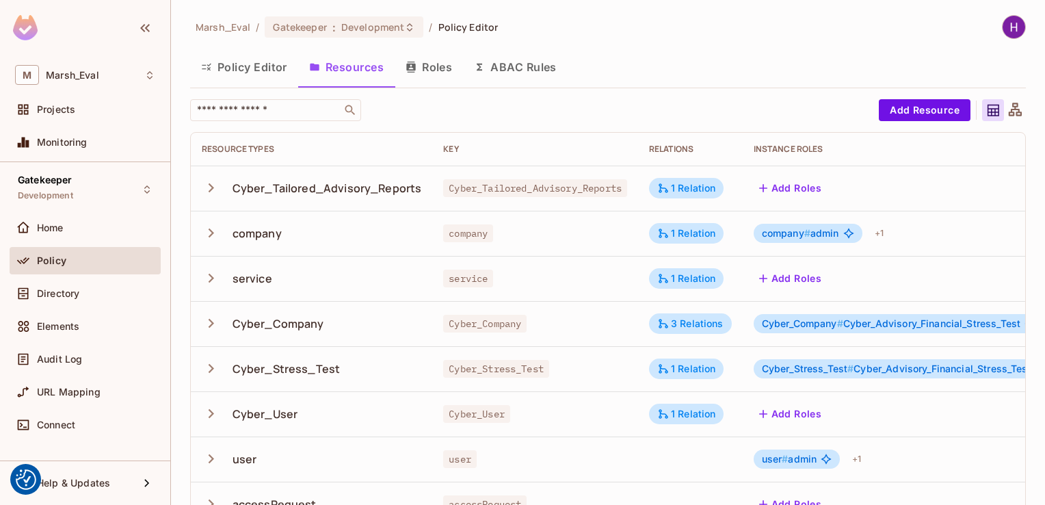
click at [213, 321] on icon "button" at bounding box center [211, 323] width 18 height 18
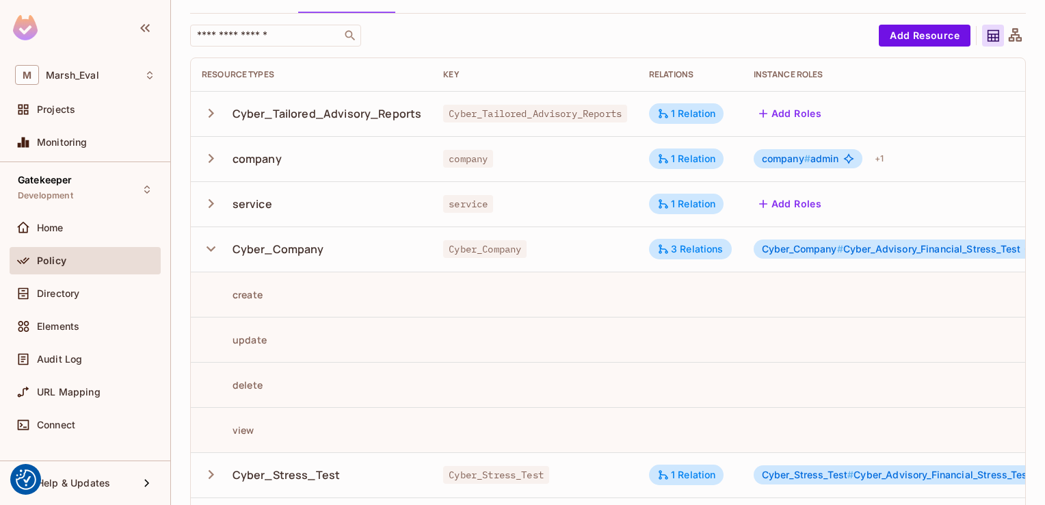
scroll to position [137, 0]
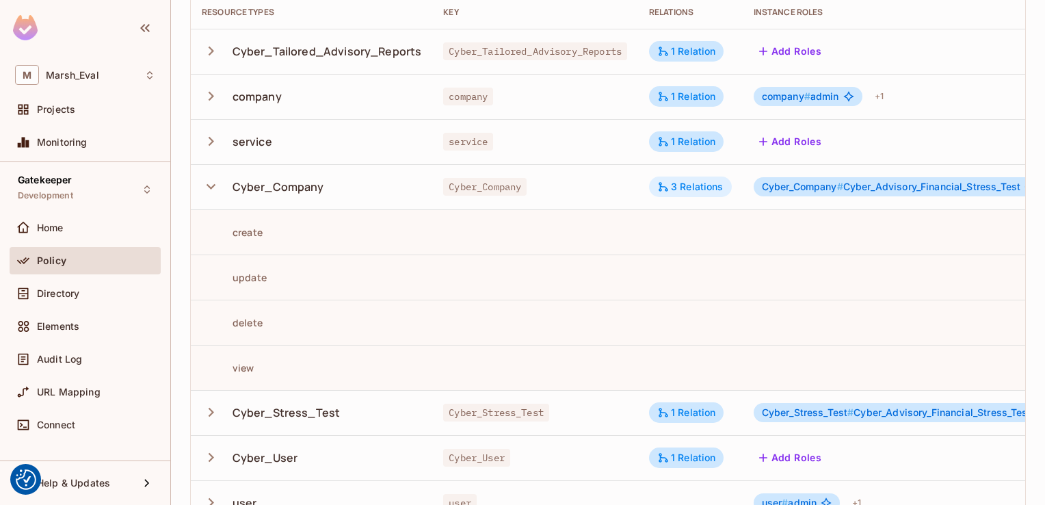
click at [701, 190] on div "3 Relations" at bounding box center [690, 186] width 66 height 12
